Goal: Navigation & Orientation: Find specific page/section

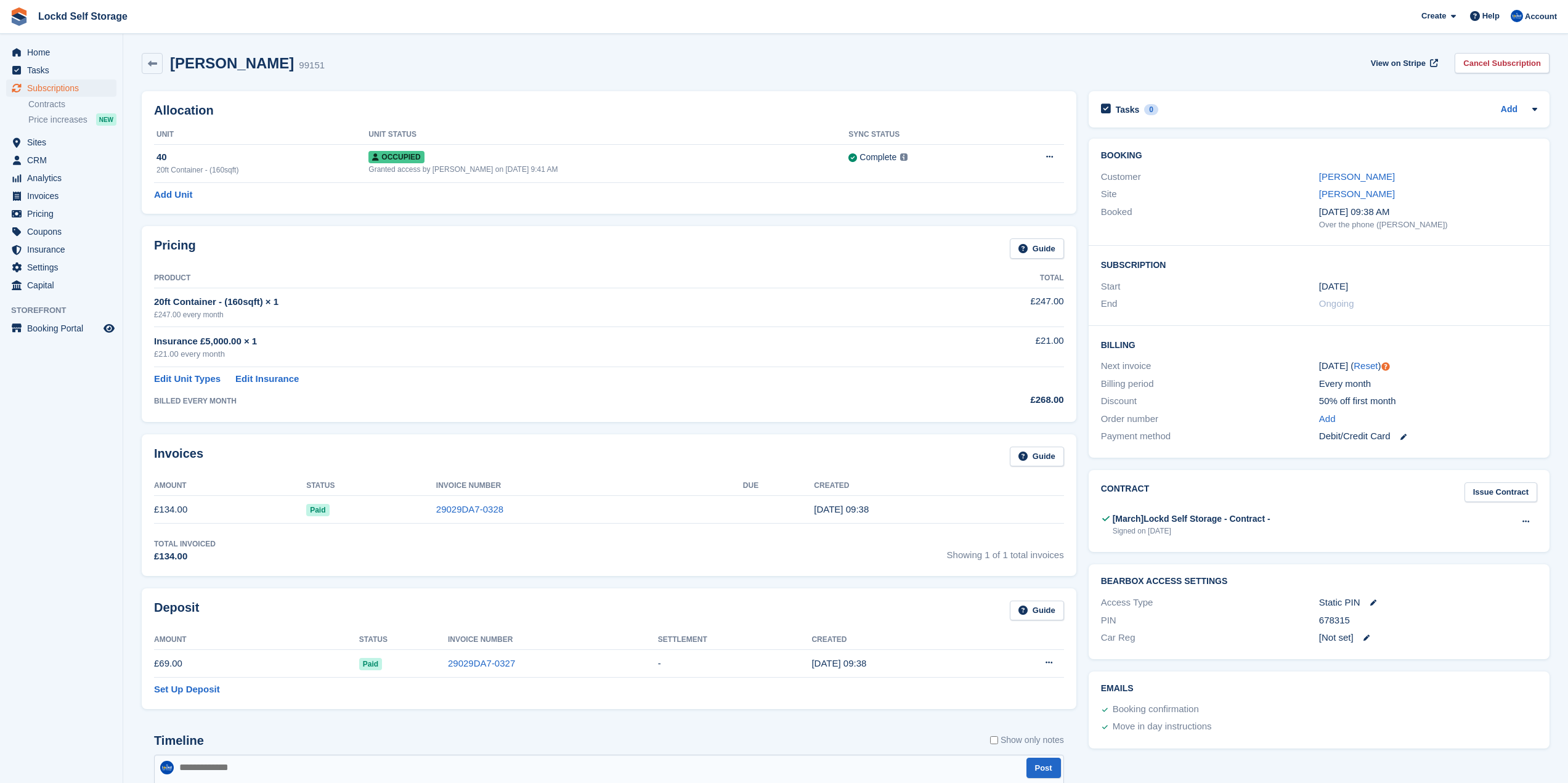
click at [64, 51] on span "Home" at bounding box center [64, 52] width 74 height 17
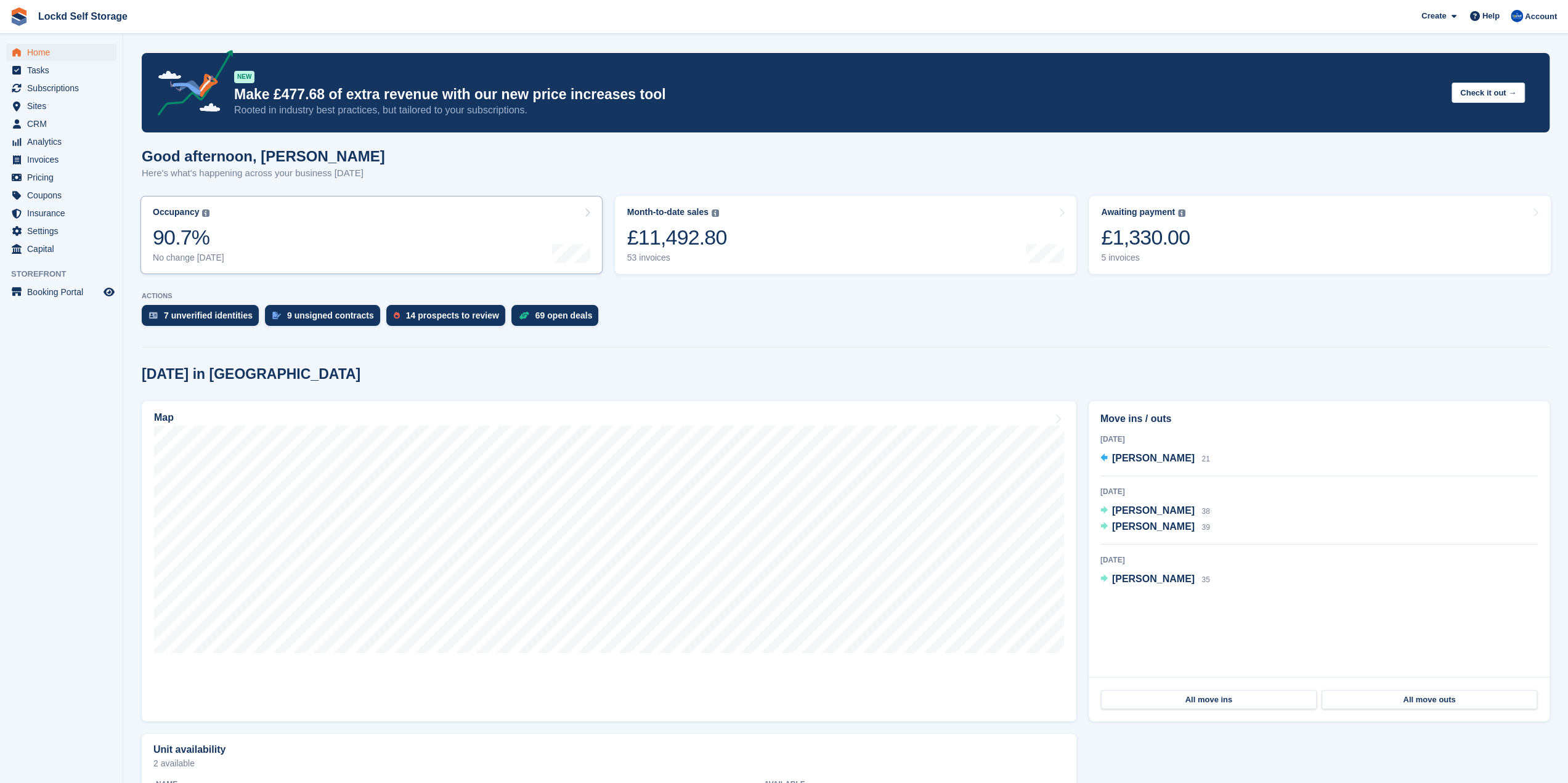
click at [315, 220] on link "Occupancy The percentage of all currently allocated units in terms of area. Inc…" at bounding box center [371, 235] width 462 height 78
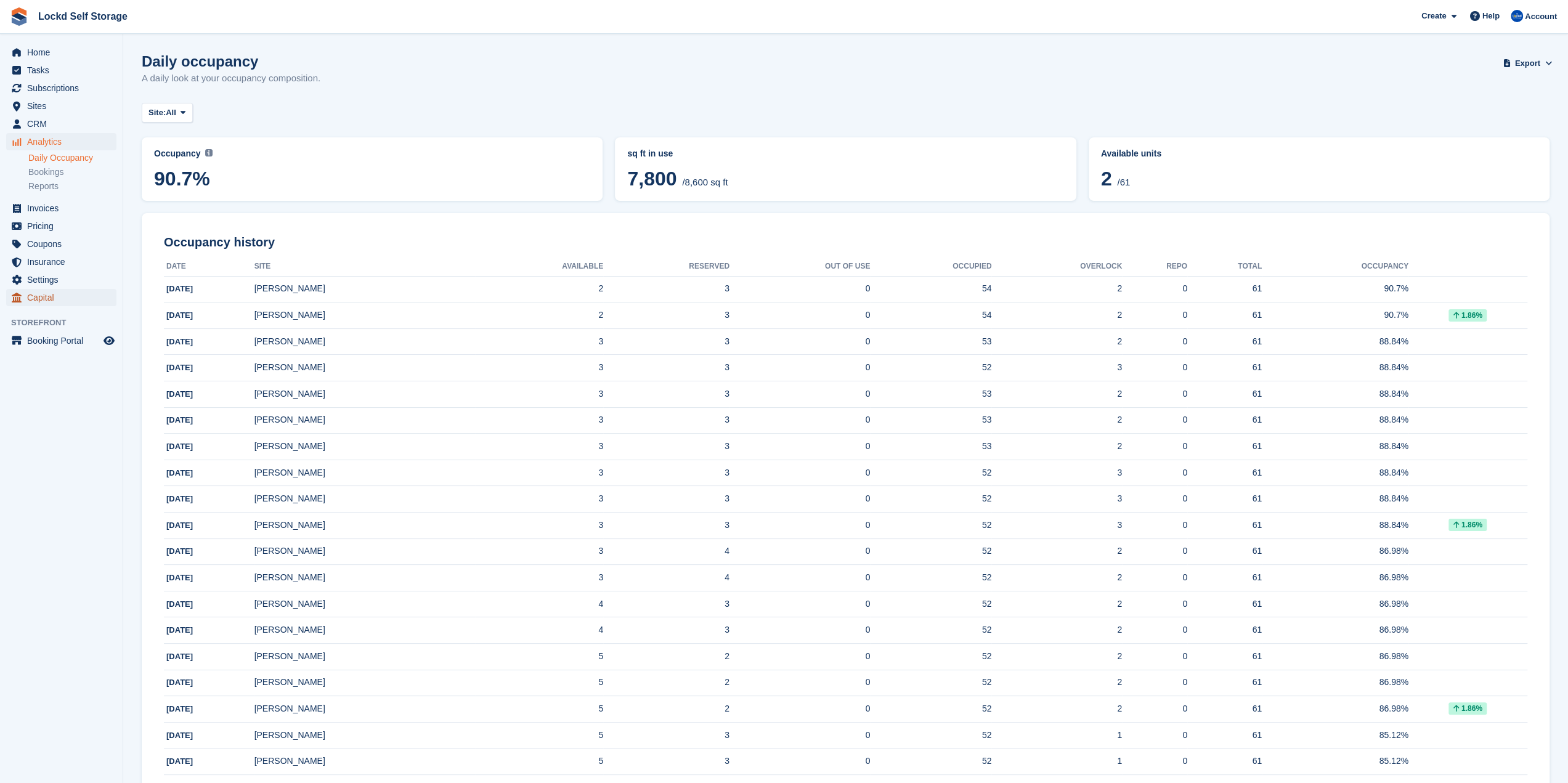
click at [91, 295] on span "Capital" at bounding box center [64, 298] width 74 height 17
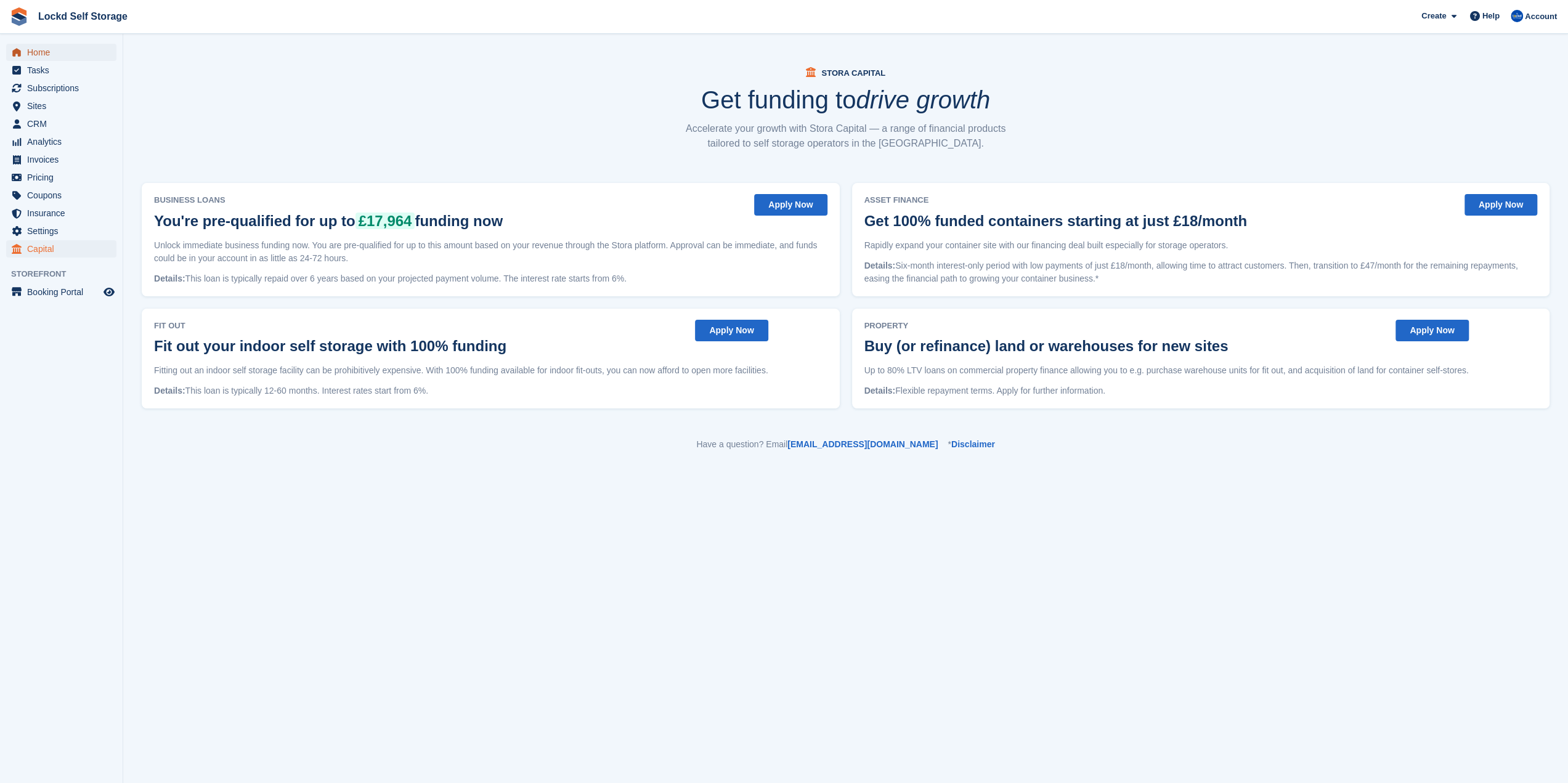
click at [62, 52] on span "Home" at bounding box center [64, 52] width 74 height 17
